Goal: Find contact information: Find contact information

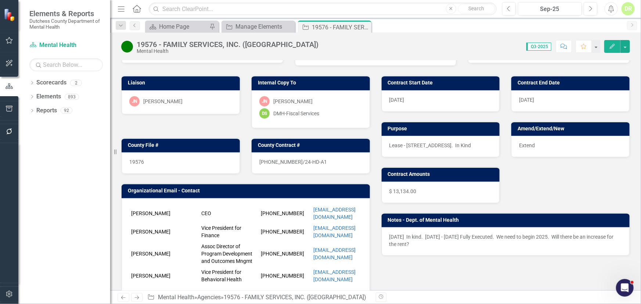
scroll to position [1, 0]
drag, startPoint x: 49, startPoint y: 111, endPoint x: 57, endPoint y: 111, distance: 8.5
click at [49, 111] on link "Reports" at bounding box center [46, 111] width 21 height 8
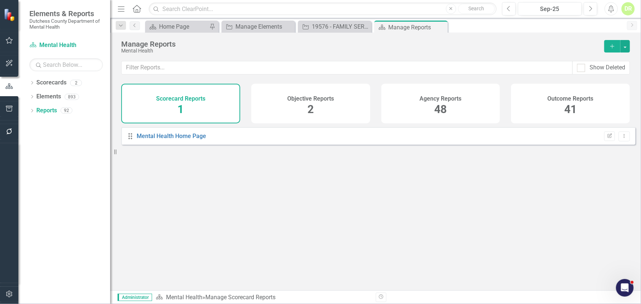
click at [444, 99] on h4 "Agency Reports" at bounding box center [441, 99] width 42 height 7
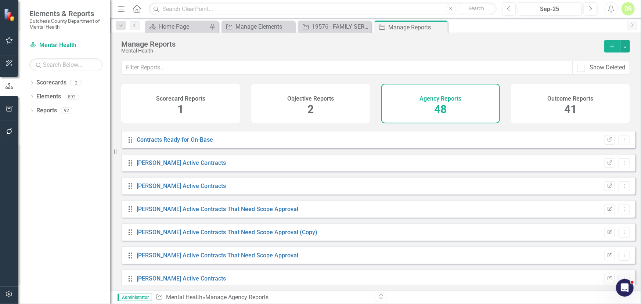
scroll to position [267, 0]
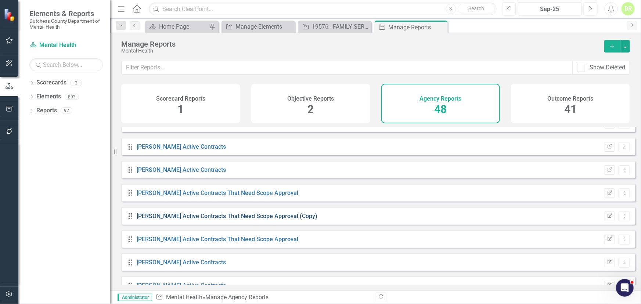
click at [203, 219] on link "[PERSON_NAME] Active Contracts That Need Scope Approval (Copy)" at bounding box center [227, 216] width 181 height 7
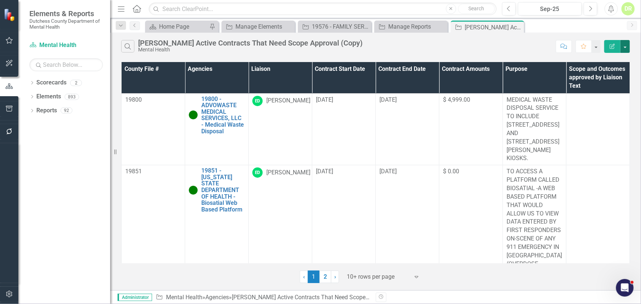
click at [628, 46] on button "button" at bounding box center [626, 46] width 10 height 13
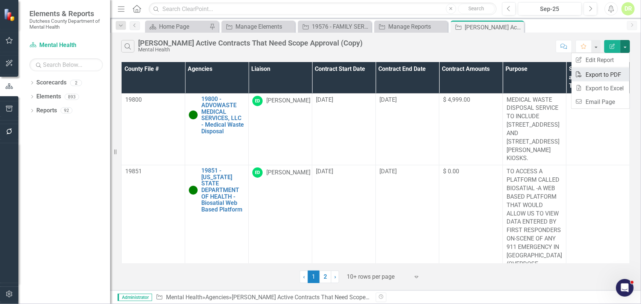
click at [610, 74] on link "PDF Export to PDF" at bounding box center [601, 75] width 58 height 14
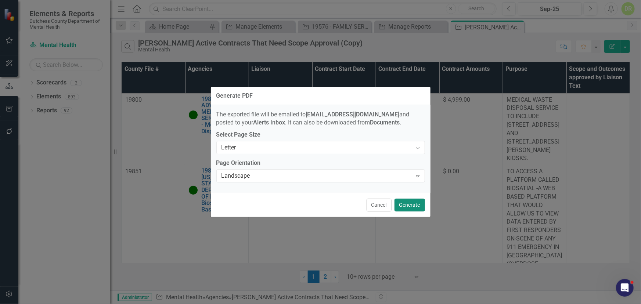
click at [404, 201] on button "Generate" at bounding box center [410, 205] width 31 height 13
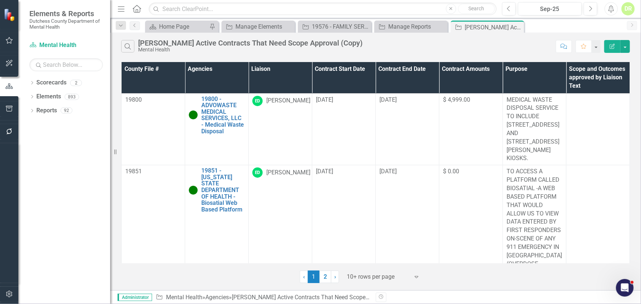
click at [417, 275] on icon "Expand" at bounding box center [416, 277] width 7 height 6
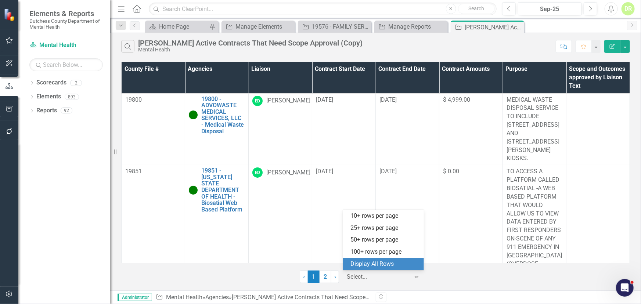
click at [375, 261] on div "Display All Rows" at bounding box center [385, 264] width 69 height 8
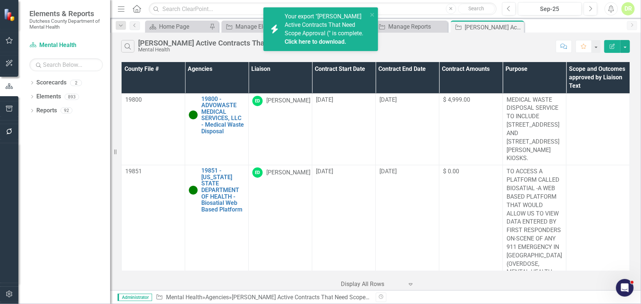
click at [456, 68] on th "Contract Amounts" at bounding box center [472, 77] width 64 height 31
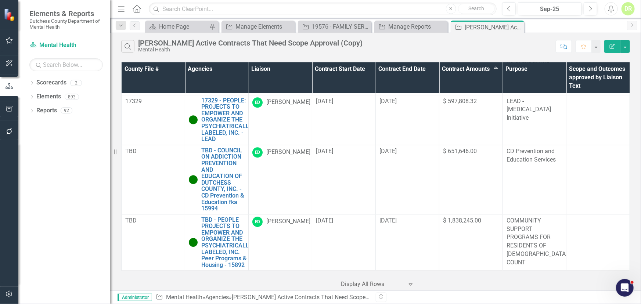
scroll to position [972, 0]
click at [625, 46] on button "button" at bounding box center [626, 46] width 10 height 13
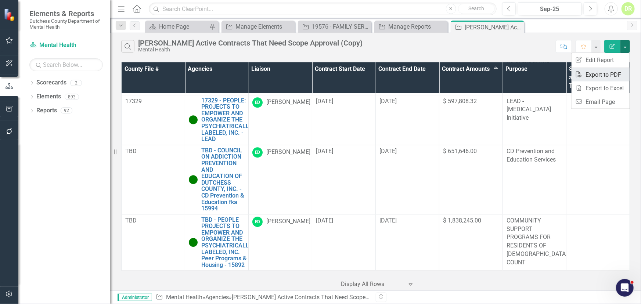
click at [595, 76] on link "PDF Export to PDF" at bounding box center [601, 75] width 58 height 14
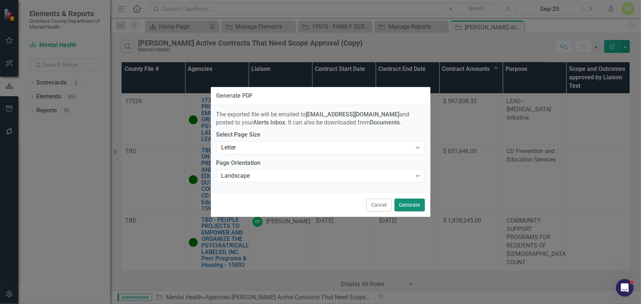
click at [413, 204] on button "Generate" at bounding box center [410, 205] width 31 height 13
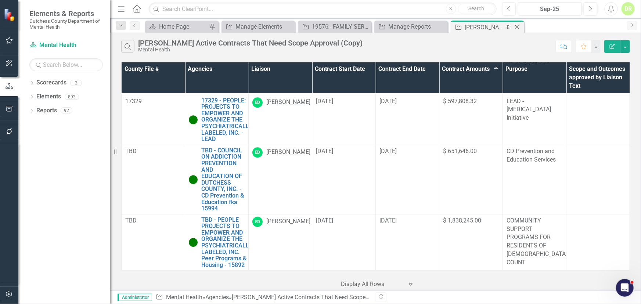
click at [517, 26] on icon "Close" at bounding box center [517, 27] width 7 height 6
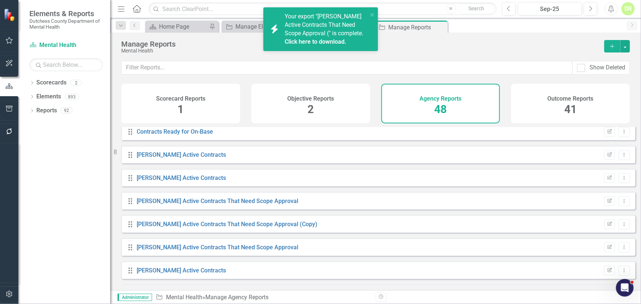
scroll to position [267, 0]
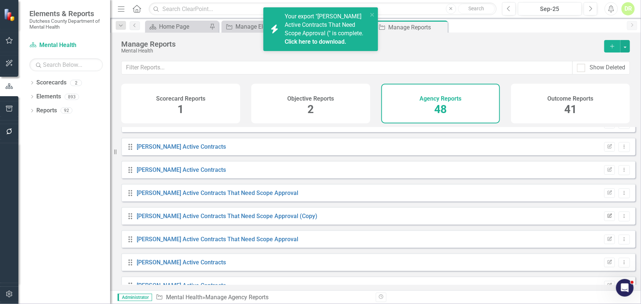
click at [608, 218] on icon "button" at bounding box center [610, 216] width 4 height 4
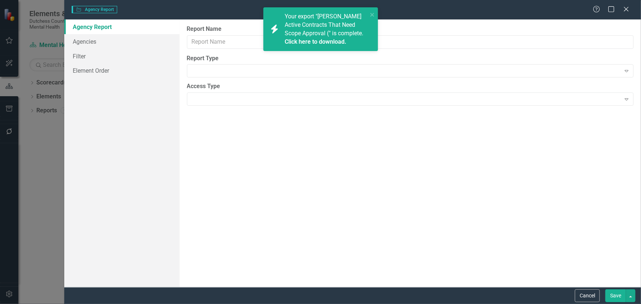
type input "[PERSON_NAME] Active Contracts That Need Scope Approval (Copy)"
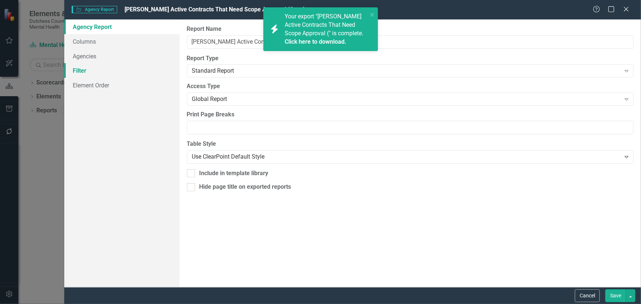
click at [82, 70] on link "Filter" at bounding box center [121, 70] width 115 height 15
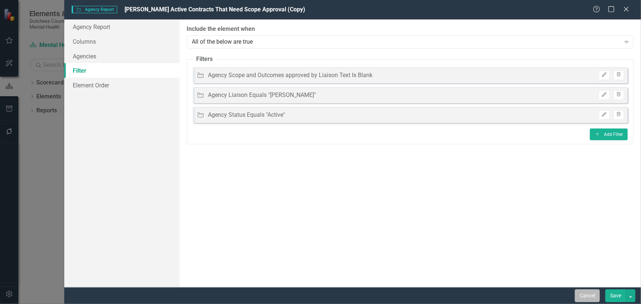
click at [591, 294] on button "Cancel" at bounding box center [587, 296] width 25 height 13
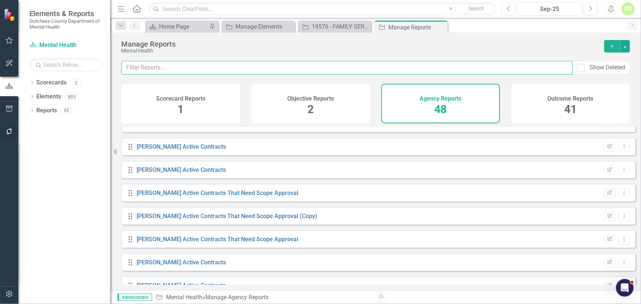
click at [146, 68] on input "text" at bounding box center [347, 68] width 451 height 14
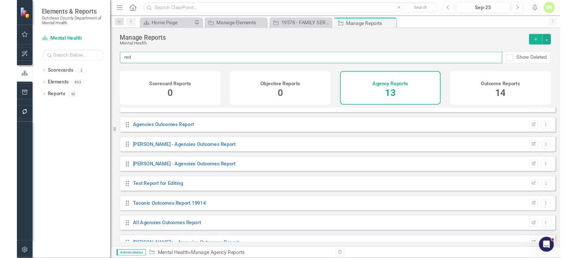
scroll to position [0, 0]
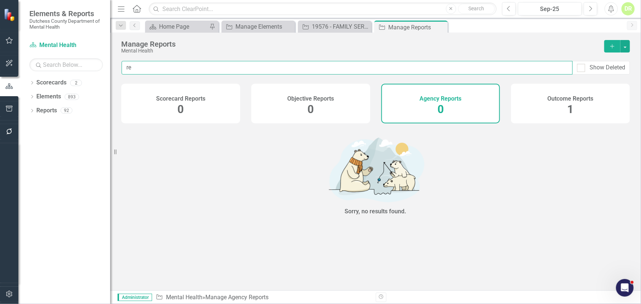
type input "r"
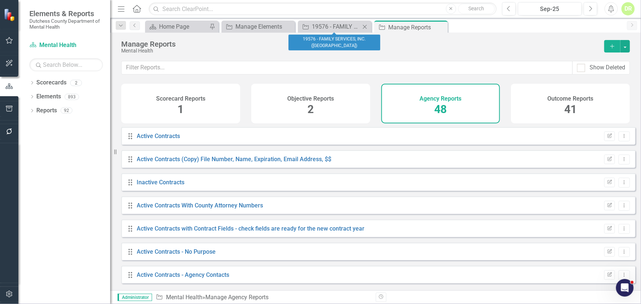
click at [364, 25] on icon "Close" at bounding box center [364, 27] width 7 height 6
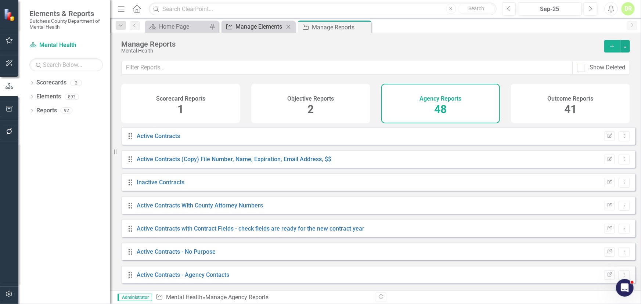
click at [257, 29] on div "Manage Elements" at bounding box center [260, 26] width 49 height 9
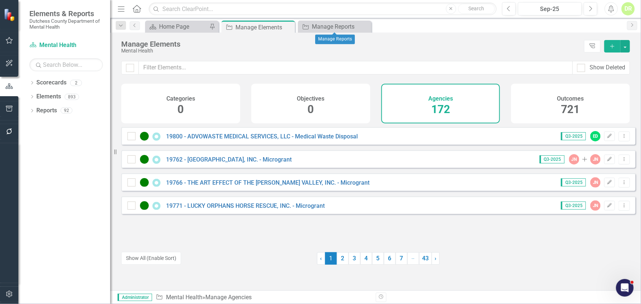
click at [0, 0] on icon "Close" at bounding box center [0, 0] width 0 height 0
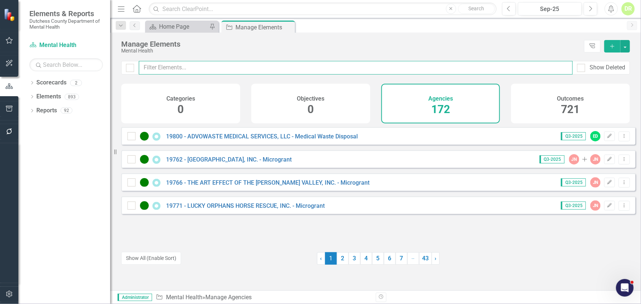
click at [204, 64] on input "text" at bounding box center [356, 68] width 434 height 14
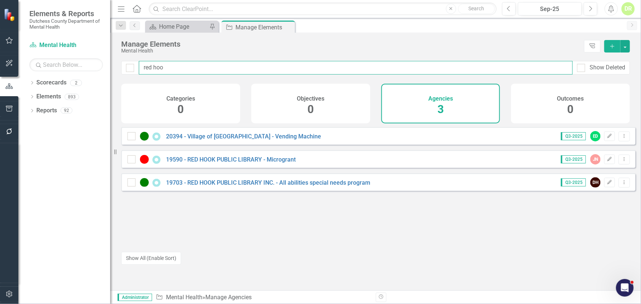
type input "red hoo"
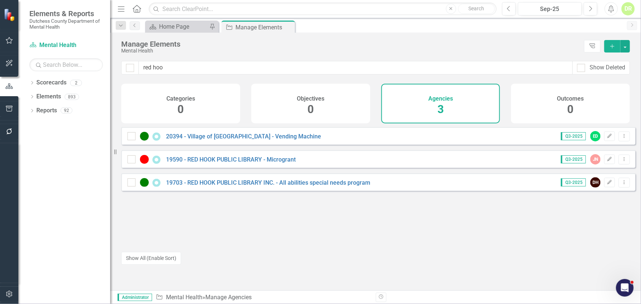
click at [214, 138] on div "20394 - Village of [GEOGRAPHIC_DATA] - Vending Machine" at bounding box center [226, 136] width 196 height 9
click at [210, 140] on link "20394 - Village of [GEOGRAPHIC_DATA] - Vending Machine" at bounding box center [243, 136] width 155 height 7
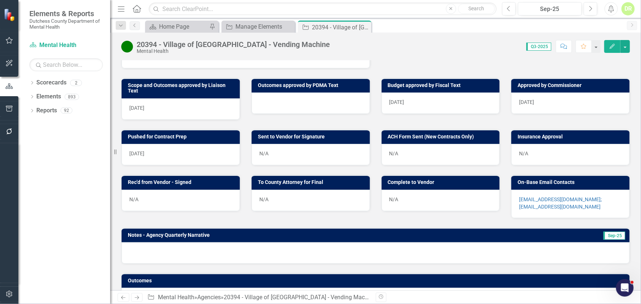
scroll to position [327, 0]
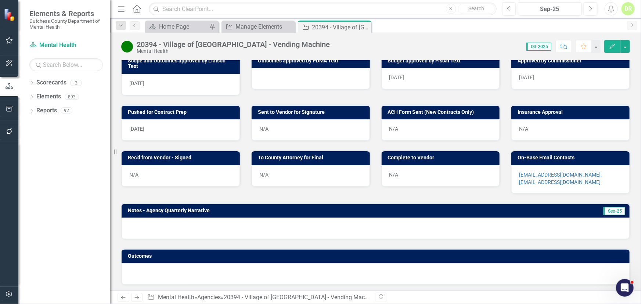
click at [552, 183] on p "[EMAIL_ADDRESS][DOMAIN_NAME]; [EMAIL_ADDRESS][DOMAIN_NAME]" at bounding box center [570, 178] width 103 height 15
click at [551, 182] on p "[EMAIL_ADDRESS][DOMAIN_NAME]; [EMAIL_ADDRESS][DOMAIN_NAME]" at bounding box center [570, 178] width 103 height 15
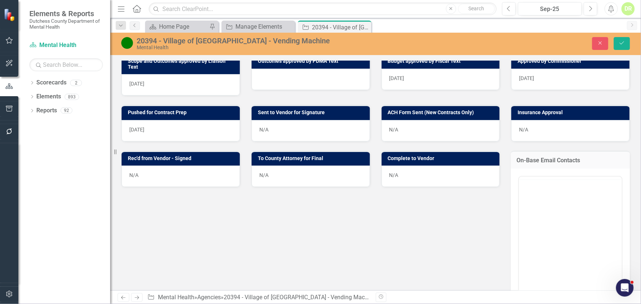
click at [551, 182] on div "<p><a href="mailto:[EMAIL_ADDRESS][DOMAIN_NAME]">[EMAIL_ADDRESS][DOMAIN_NAME];&…" at bounding box center [571, 248] width 104 height 149
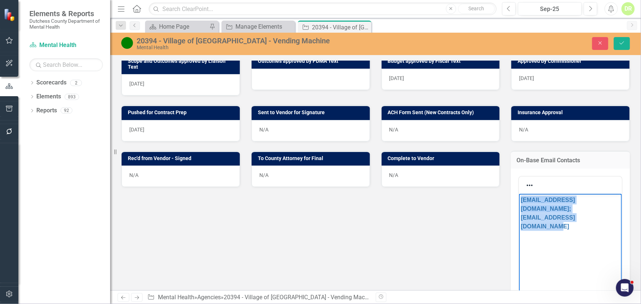
drag, startPoint x: 584, startPoint y: 211, endPoint x: 497, endPoint y: 189, distance: 89.9
click at [519, 194] on html "[EMAIL_ADDRESS][DOMAIN_NAME]; [EMAIL_ADDRESS][DOMAIN_NAME]﻿" at bounding box center [570, 249] width 103 height 110
copy p "[EMAIL_ADDRESS][DOMAIN_NAME]; [EMAIL_ADDRESS][DOMAIN_NAME]﻿"
drag, startPoint x: 601, startPoint y: 42, endPoint x: 285, endPoint y: 172, distance: 341.9
click at [601, 42] on icon "Close" at bounding box center [600, 42] width 7 height 5
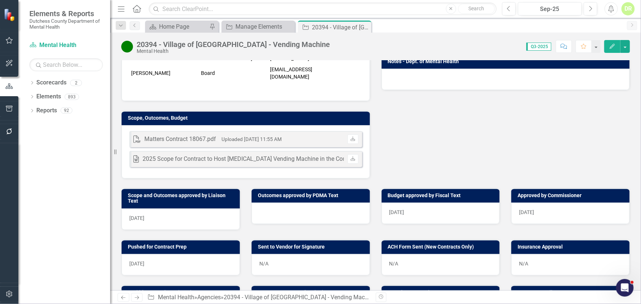
scroll to position [267, 0]
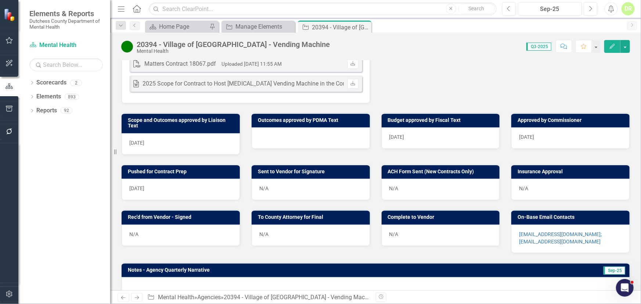
click at [312, 186] on div "N/A" at bounding box center [311, 189] width 118 height 21
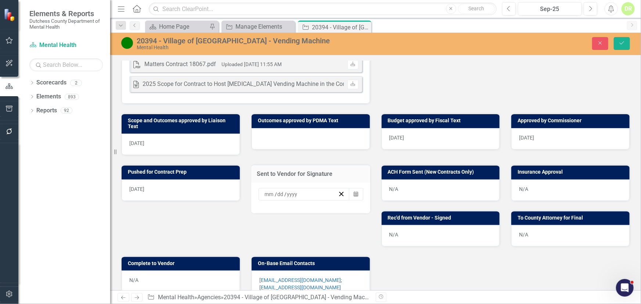
click at [312, 188] on div "/ /" at bounding box center [305, 194] width 92 height 12
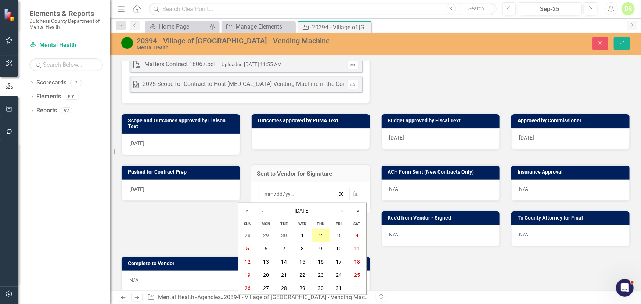
click at [320, 235] on abbr "2" at bounding box center [320, 236] width 3 height 6
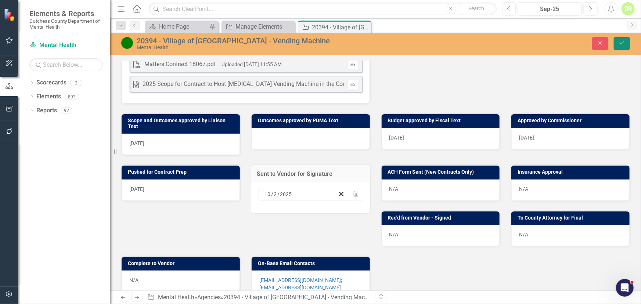
click at [624, 39] on button "Save" at bounding box center [622, 43] width 16 height 13
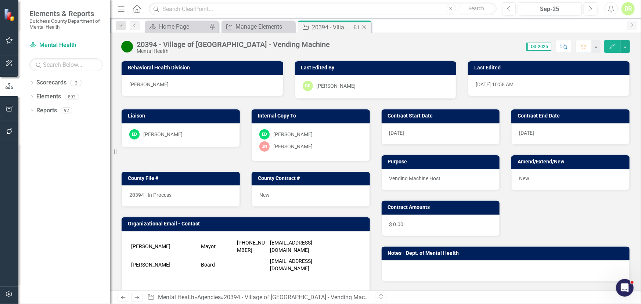
click at [363, 26] on icon "Close" at bounding box center [364, 27] width 7 height 6
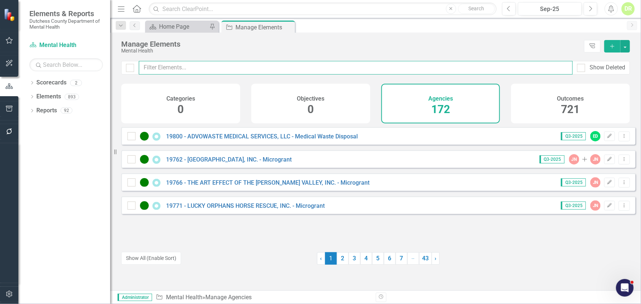
click at [202, 61] on input "text" at bounding box center [356, 68] width 434 height 14
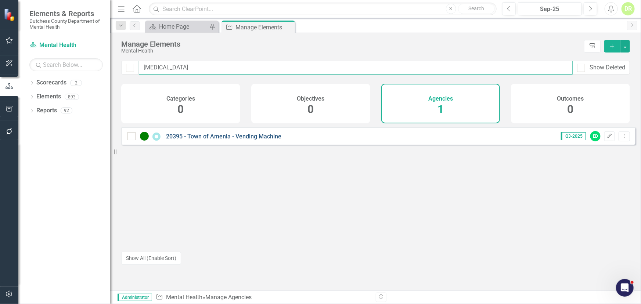
type input "[MEDICAL_DATA]"
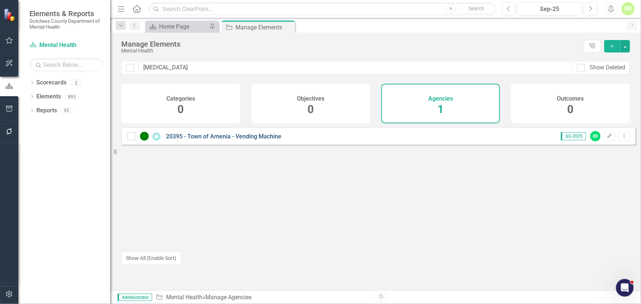
click at [232, 140] on link "20395 - Town of Amenia - Vending Machine" at bounding box center [223, 136] width 115 height 7
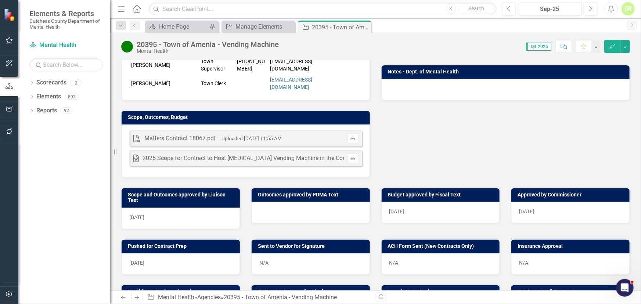
scroll to position [200, 0]
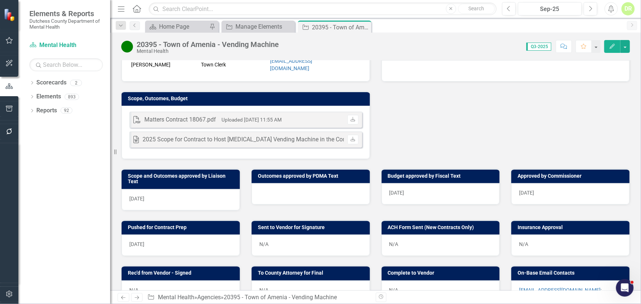
click at [262, 193] on div at bounding box center [311, 193] width 118 height 21
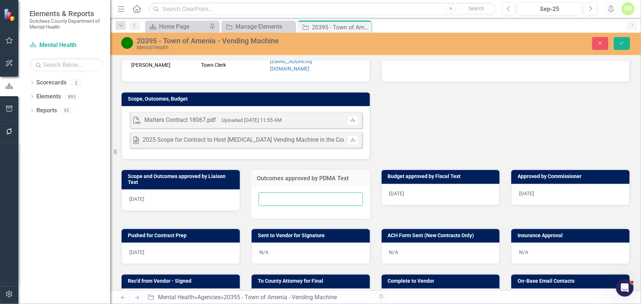
click at [265, 196] on input "text" at bounding box center [311, 200] width 104 height 14
type input "N/A"
click at [621, 45] on icon "Save" at bounding box center [622, 42] width 7 height 5
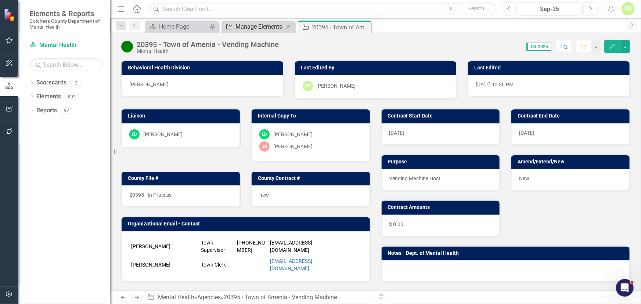
click at [258, 26] on div "Manage Elements" at bounding box center [260, 26] width 49 height 9
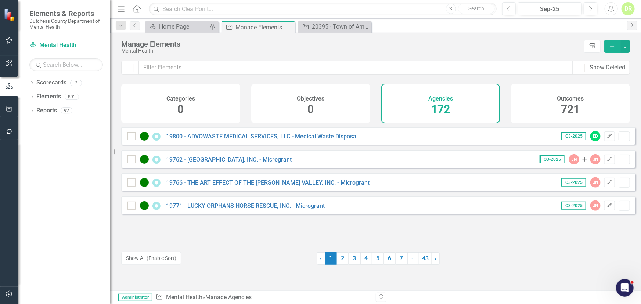
click at [203, 61] on div "Manage Elements Mental Health Tree Explorer Add Show Deleted Categories 0 Objec…" at bounding box center [375, 162] width 531 height 258
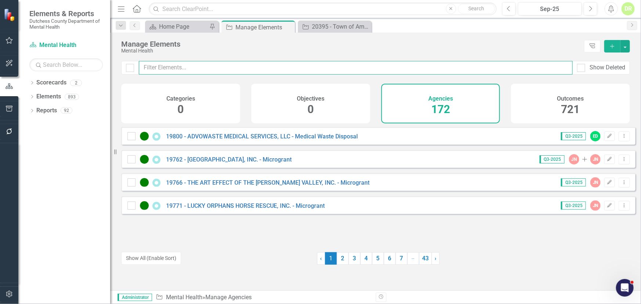
click at [202, 68] on input "text" at bounding box center [356, 68] width 434 height 14
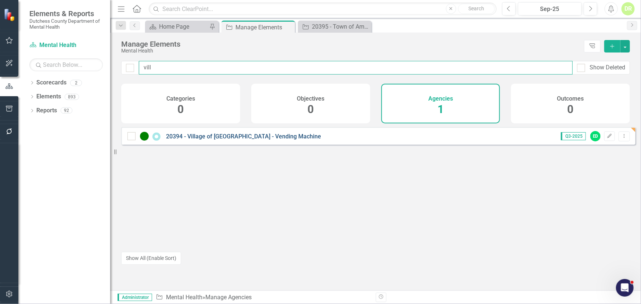
type input "vill"
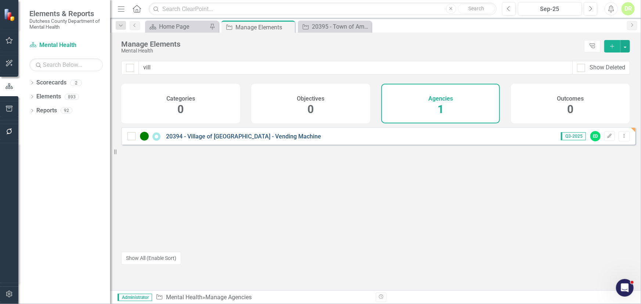
click at [216, 140] on link "20394 - Village of [GEOGRAPHIC_DATA] - Vending Machine" at bounding box center [243, 136] width 155 height 7
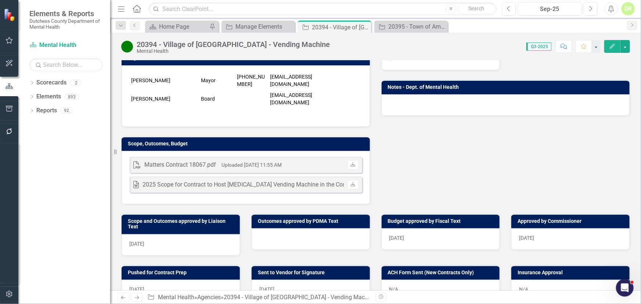
scroll to position [167, 0]
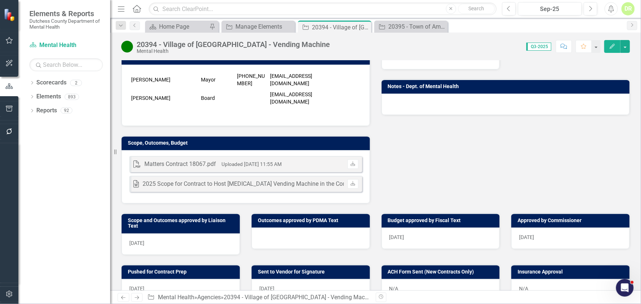
click at [265, 235] on div at bounding box center [311, 238] width 118 height 21
click at [265, 234] on div at bounding box center [311, 238] width 118 height 21
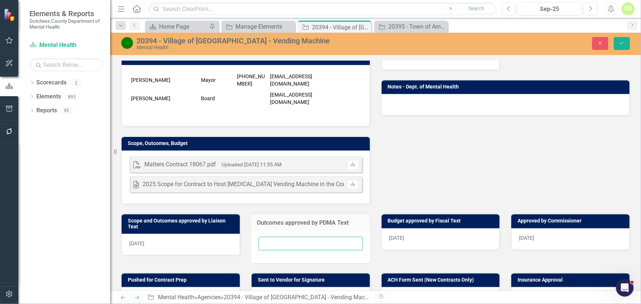
click at [265, 243] on input "text" at bounding box center [311, 244] width 104 height 14
type input "N/A"
click at [623, 44] on icon "Save" at bounding box center [622, 42] width 7 height 5
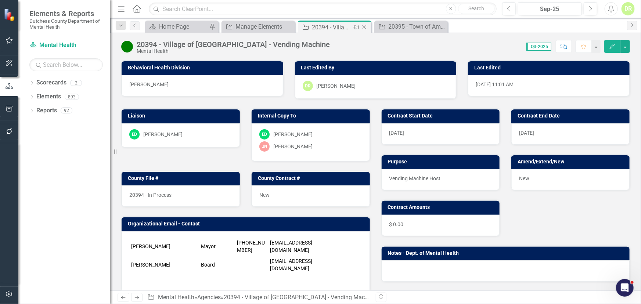
click at [365, 27] on icon "Close" at bounding box center [364, 27] width 7 height 6
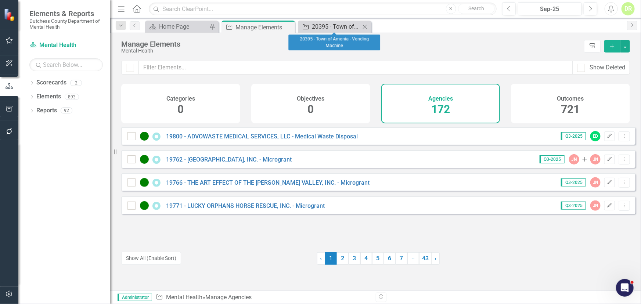
click at [335, 25] on div "20395 - Town of Amenia - Vending Machine" at bounding box center [336, 26] width 49 height 9
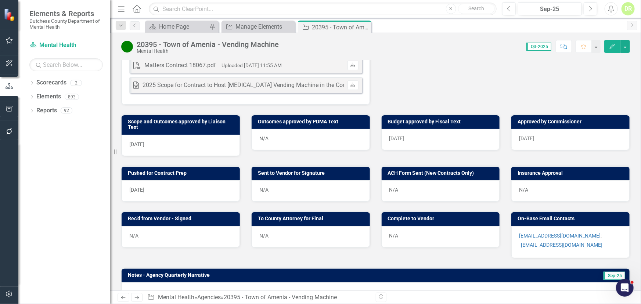
scroll to position [325, 0]
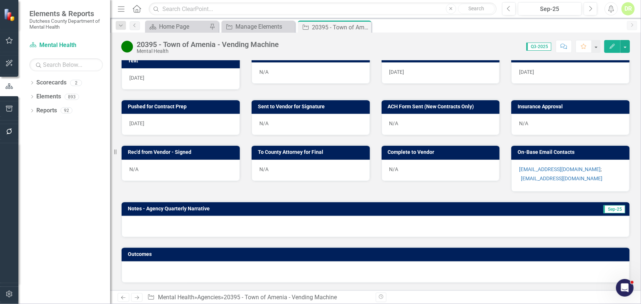
click at [619, 173] on td "[EMAIL_ADDRESS][DOMAIN_NAME]" at bounding box center [614, 178] width 190 height 11
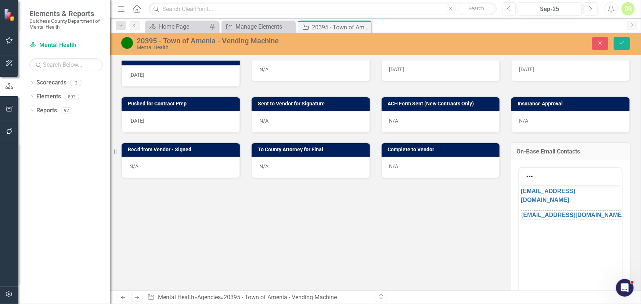
scroll to position [0, 0]
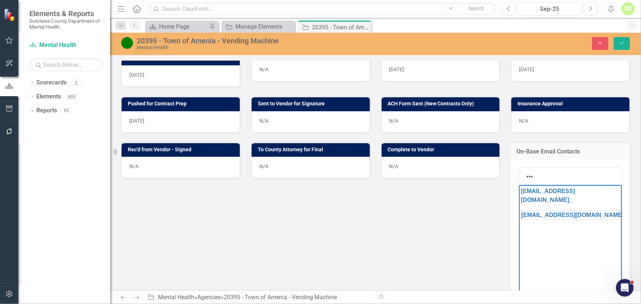
drag, startPoint x: 603, startPoint y: 207, endPoint x: 526, endPoint y: 196, distance: 78.0
click at [526, 196] on body "[EMAIL_ADDRESS][DOMAIN_NAME] ; [EMAIL_ADDRESS][DOMAIN_NAME]" at bounding box center [570, 240] width 103 height 110
drag, startPoint x: 604, startPoint y: 205, endPoint x: 506, endPoint y: 190, distance: 98.9
click at [519, 190] on html "[EMAIL_ADDRESS][DOMAIN_NAME] ; [EMAIL_ADDRESS][DOMAIN_NAME]﻿" at bounding box center [570, 240] width 103 height 110
copy body "[EMAIL_ADDRESS][DOMAIN_NAME] ; [EMAIL_ADDRESS][DOMAIN_NAME]﻿"
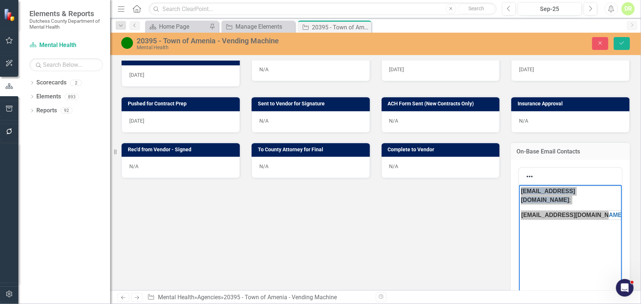
click at [285, 118] on div "N/A" at bounding box center [311, 121] width 118 height 21
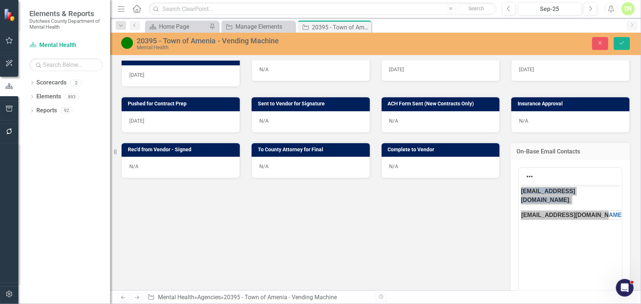
click at [285, 118] on div "N/A" at bounding box center [311, 121] width 118 height 21
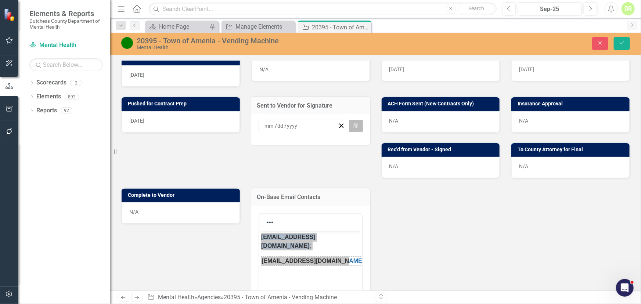
click at [350, 125] on button "Calendar" at bounding box center [356, 126] width 14 height 12
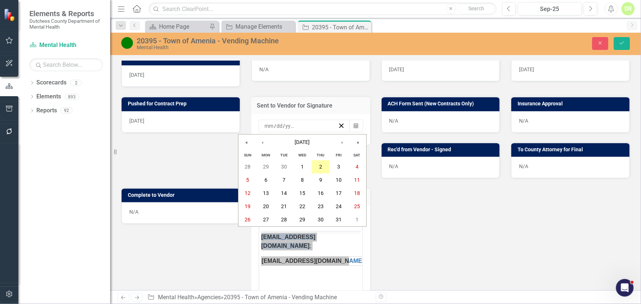
click at [320, 165] on abbr "2" at bounding box center [320, 167] width 3 height 6
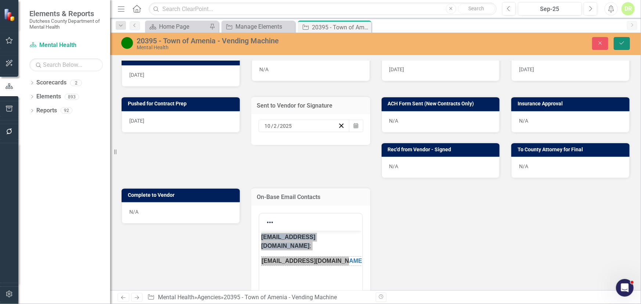
click at [620, 40] on button "Save" at bounding box center [622, 43] width 16 height 13
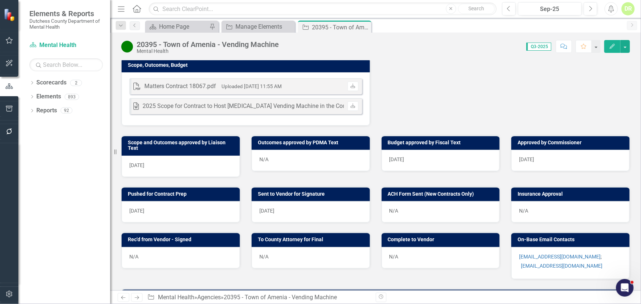
scroll to position [2115, 0]
click at [364, 27] on icon at bounding box center [365, 27] width 4 height 4
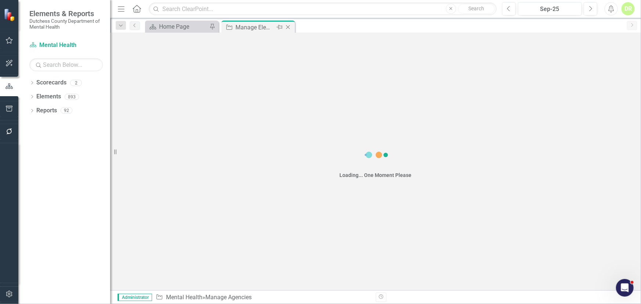
click at [255, 25] on div "Manage Elements" at bounding box center [255, 27] width 39 height 9
click at [172, 25] on div "Home Page" at bounding box center [183, 26] width 49 height 9
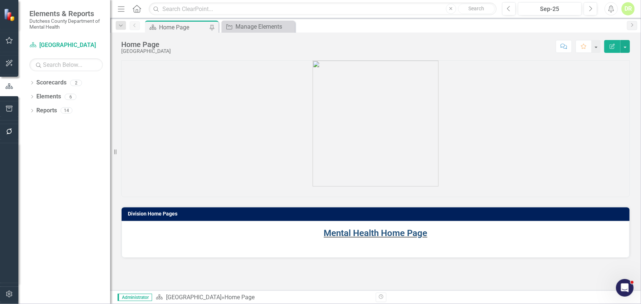
click at [372, 235] on link "Mental Health Home Page" at bounding box center [376, 233] width 104 height 10
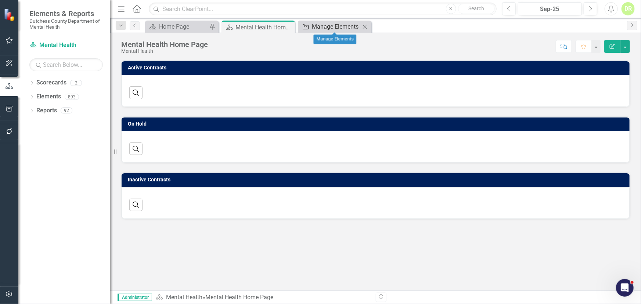
click at [322, 23] on div "Manage Elements" at bounding box center [336, 26] width 49 height 9
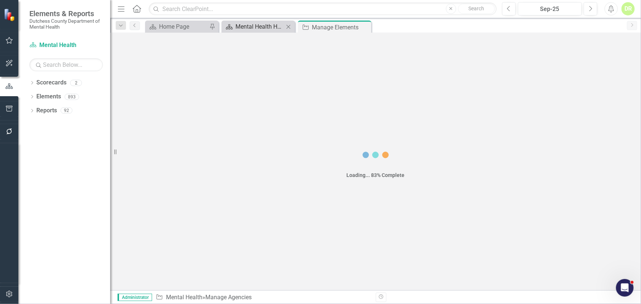
click at [262, 27] on div "Mental Health Home Page" at bounding box center [260, 26] width 49 height 9
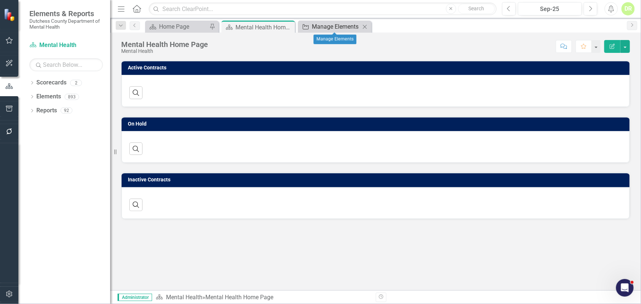
click at [346, 27] on div "Manage Elements" at bounding box center [336, 26] width 49 height 9
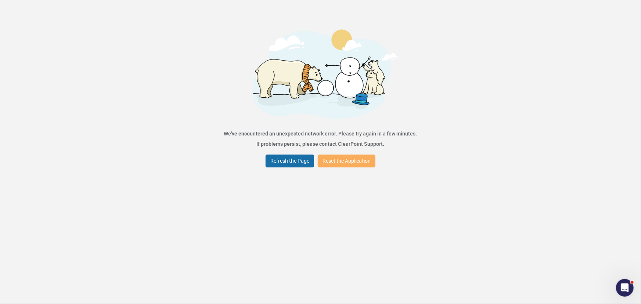
click at [290, 161] on button "Refresh the Page" at bounding box center [290, 161] width 49 height 13
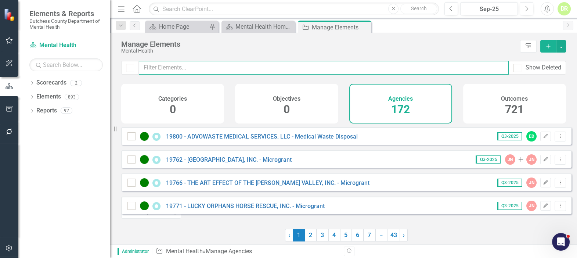
click at [155, 64] on input "text" at bounding box center [324, 68] width 370 height 14
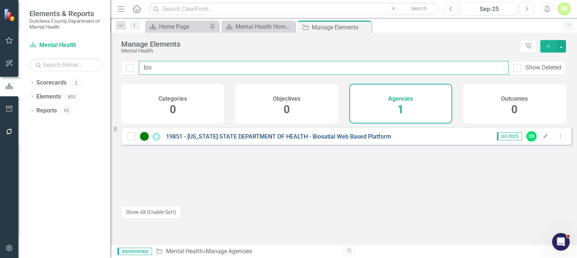
type input "bio"
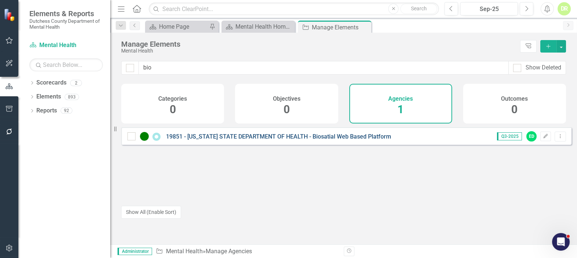
click at [209, 140] on link "19851 - [US_STATE] STATE DEPARTMENT OF HEALTH - Biosatial Web Based Platform" at bounding box center [278, 136] width 225 height 7
